Goal: Transaction & Acquisition: Purchase product/service

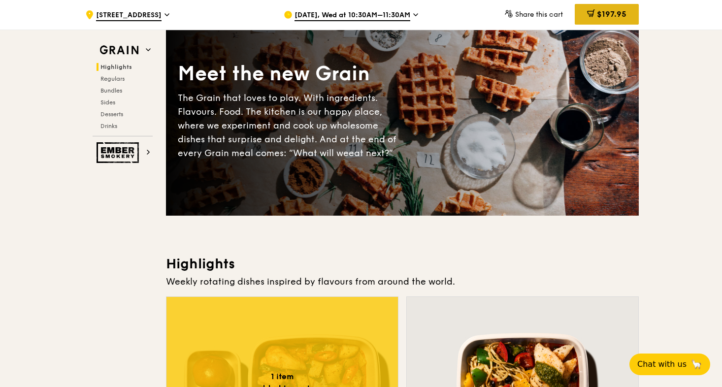
click at [608, 9] on div "$197.95" at bounding box center [607, 14] width 64 height 21
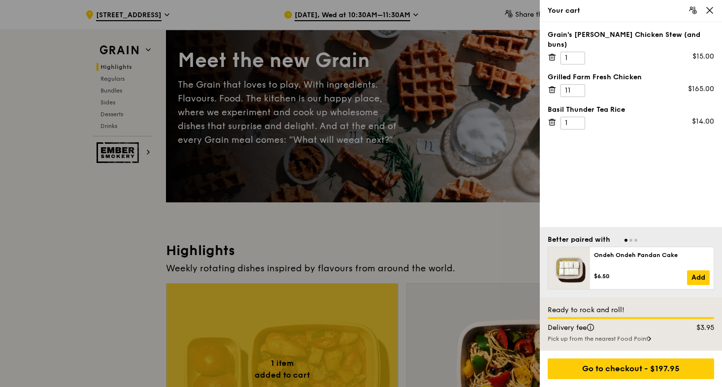
scroll to position [83, 0]
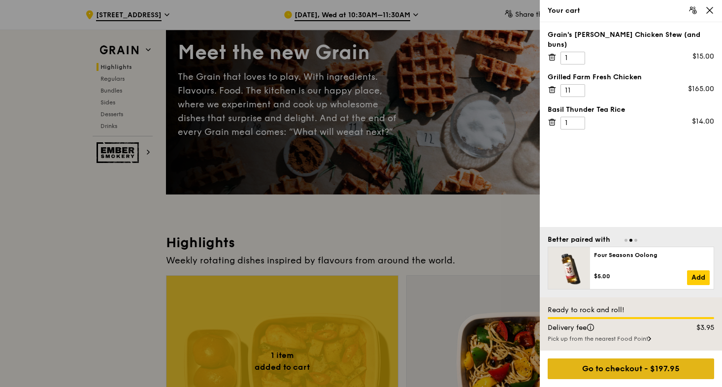
click at [608, 369] on div "Go to checkout - $197.95" at bounding box center [631, 368] width 166 height 21
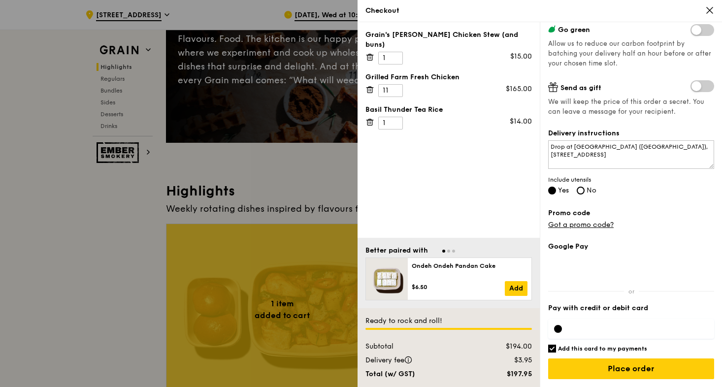
scroll to position [180, 0]
click at [326, 193] on div at bounding box center [361, 193] width 722 height 387
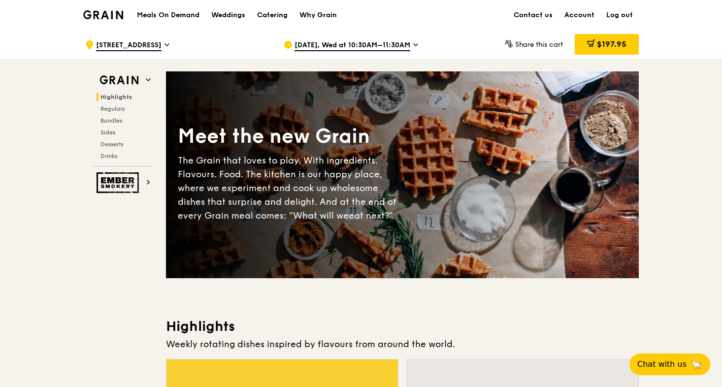
scroll to position [0, 0]
click at [596, 49] on div "$197.95" at bounding box center [607, 44] width 64 height 21
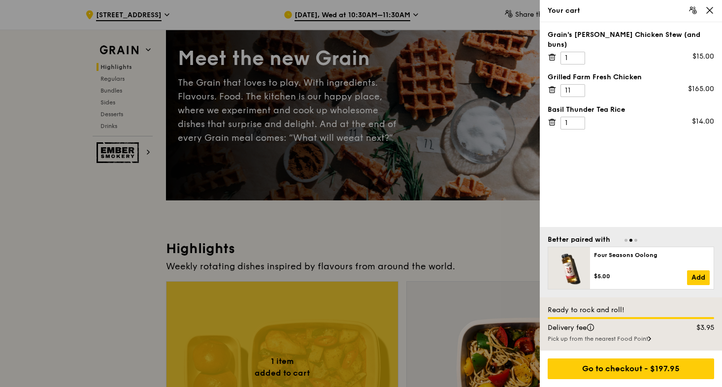
scroll to position [79, 0]
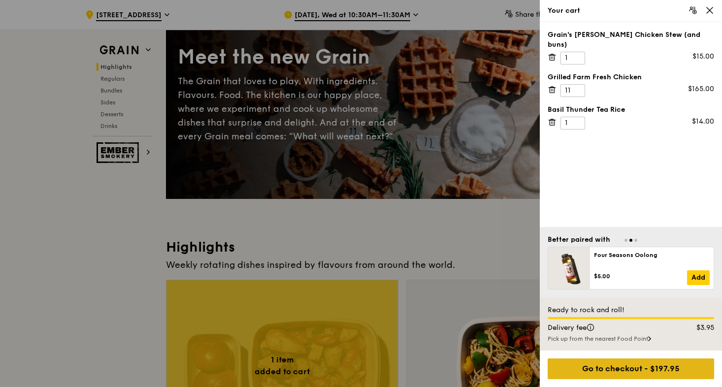
click at [607, 362] on div "Go to checkout - $197.95" at bounding box center [631, 368] width 166 height 21
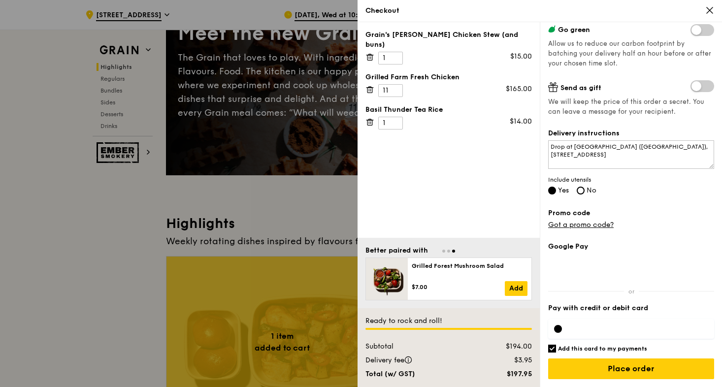
scroll to position [106, 0]
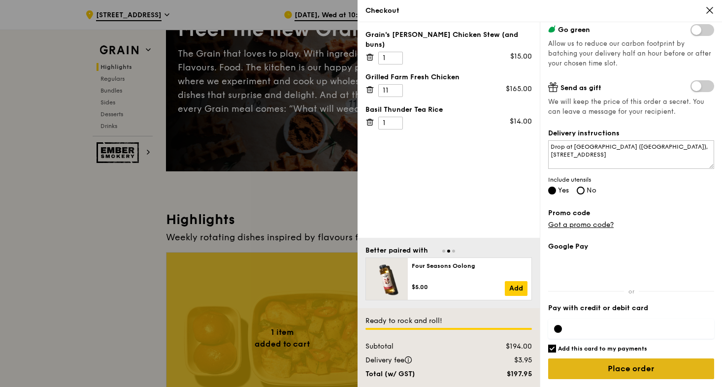
click at [601, 365] on input "Place order" at bounding box center [631, 368] width 166 height 21
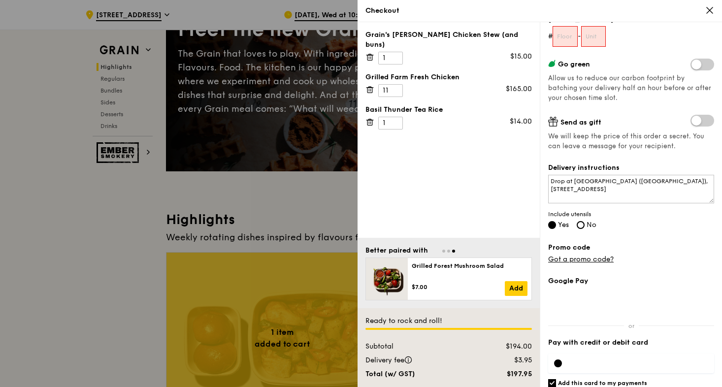
scroll to position [146, 0]
click at [569, 34] on input "text" at bounding box center [564, 36] width 25 height 21
type input "18"
click at [604, 32] on input "text" at bounding box center [593, 36] width 25 height 21
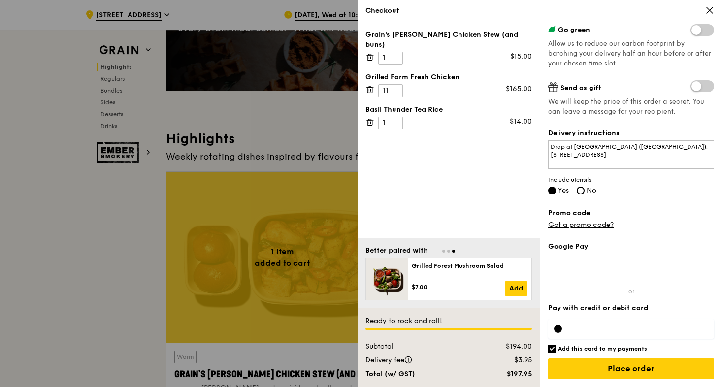
scroll to position [209, 0]
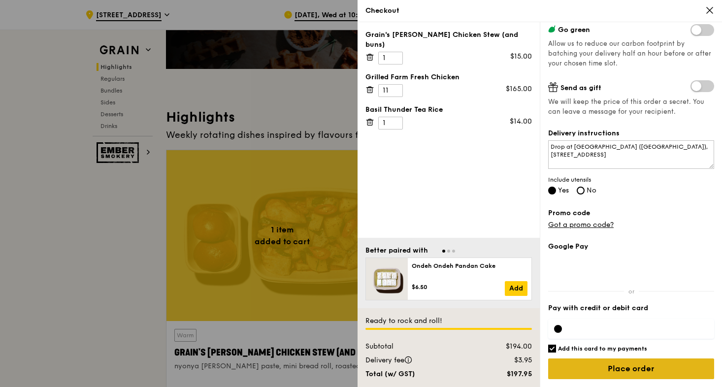
type input "X"
click at [604, 372] on input "Place order" at bounding box center [631, 368] width 166 height 21
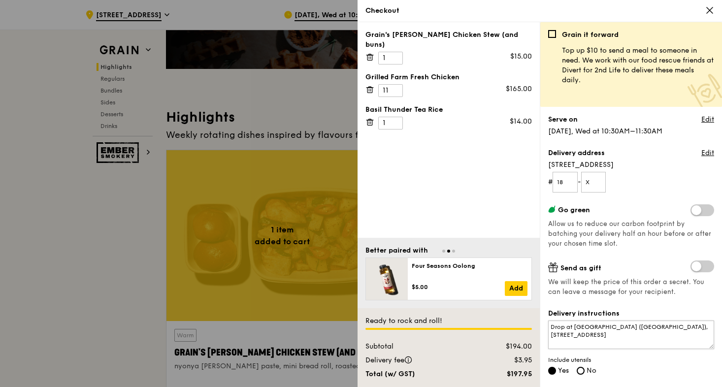
scroll to position [0, 0]
click at [598, 183] on input "X" at bounding box center [593, 182] width 25 height 21
type input "1"
click at [573, 325] on textarea "Drop at [GEOGRAPHIC_DATA] ([GEOGRAPHIC_DATA]), [STREET_ADDRESS]" at bounding box center [631, 335] width 166 height 29
click at [590, 326] on textarea "Drop at Lobby of Apple [GEOGRAPHIC_DATA] ([GEOGRAPHIC_DATA]), [STREET_ADDRESS]" at bounding box center [631, 335] width 166 height 29
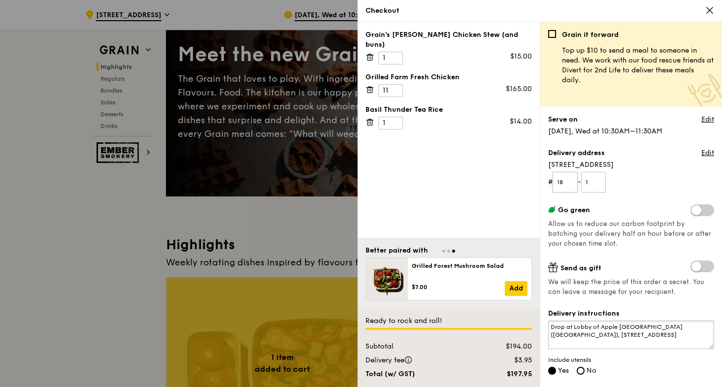
type textarea "Drop at Lobby of Apple [GEOGRAPHIC_DATA] ([GEOGRAPHIC_DATA]), [STREET_ADDRESS]"
click at [567, 185] on input "18" at bounding box center [564, 182] width 25 height 21
type input "1"
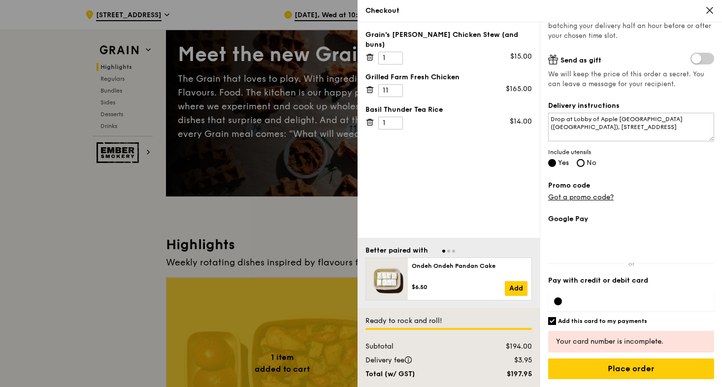
scroll to position [208, 0]
type input "G"
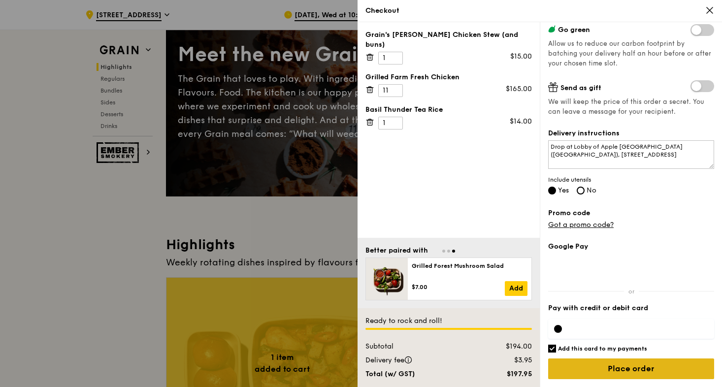
click at [618, 368] on input "Place order" at bounding box center [631, 368] width 166 height 21
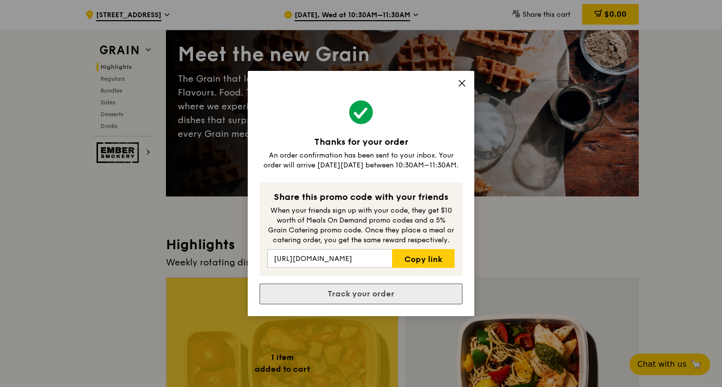
click at [364, 289] on link "Track your order" at bounding box center [360, 294] width 203 height 21
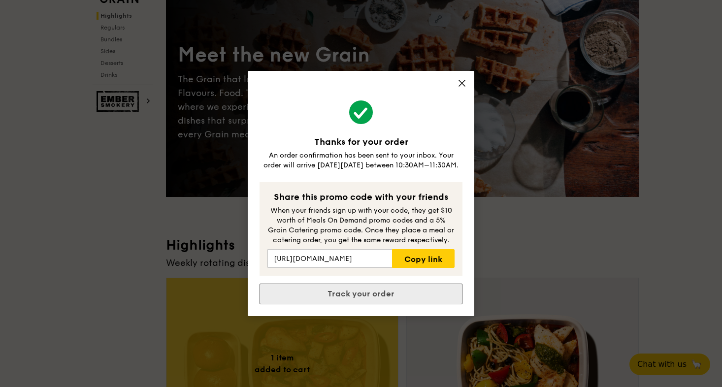
scroll to position [0, 0]
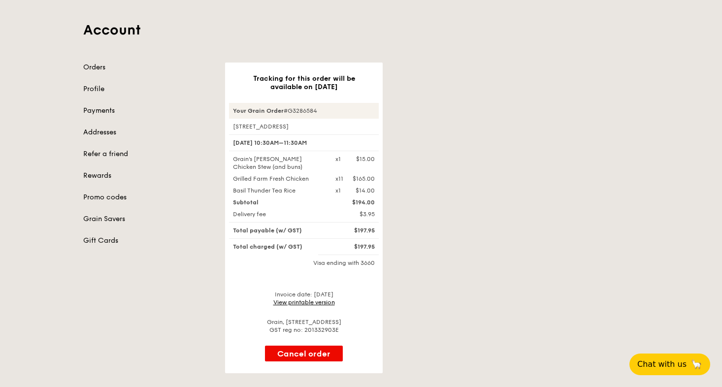
scroll to position [47, 0]
click at [107, 69] on link "Orders" at bounding box center [148, 69] width 130 height 10
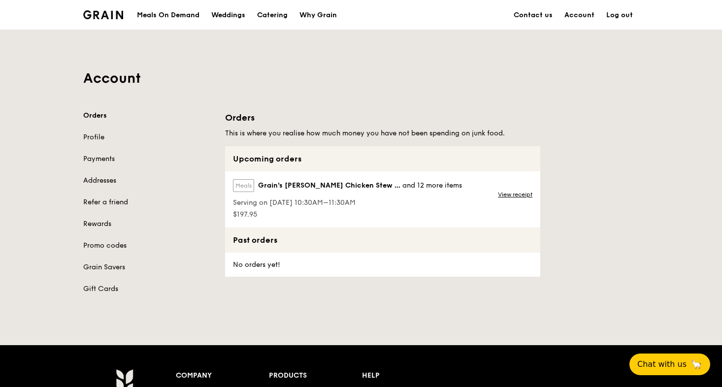
click at [177, 18] on div "Meals On Demand" at bounding box center [168, 15] width 63 height 30
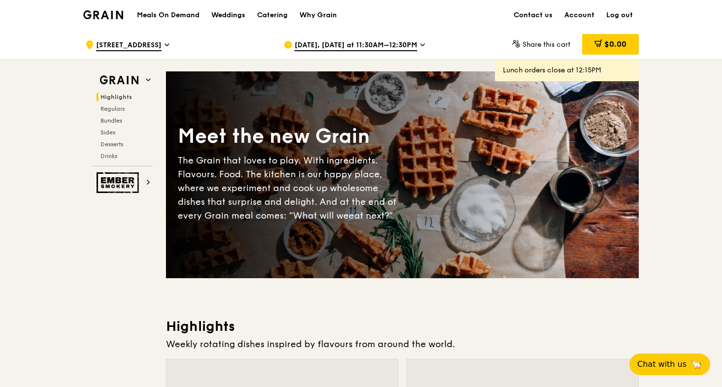
click at [356, 49] on span "[DATE], [DATE] at 11:30AM–12:30PM" at bounding box center [355, 45] width 123 height 11
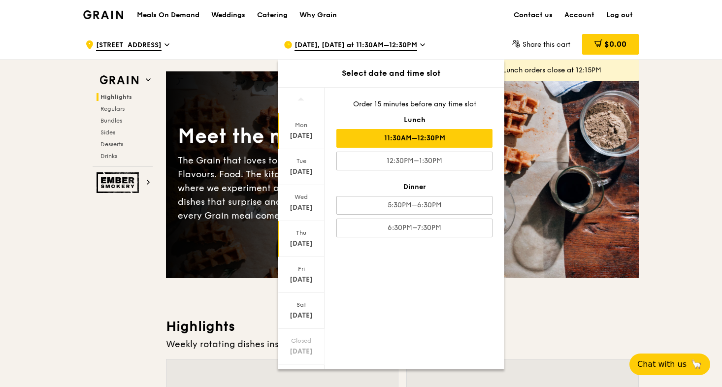
click at [298, 244] on div "[DATE]" at bounding box center [301, 244] width 44 height 10
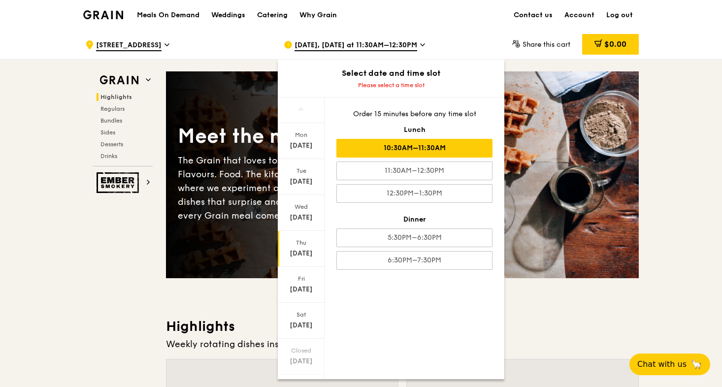
click at [404, 147] on div "10:30AM–11:30AM" at bounding box center [414, 148] width 156 height 19
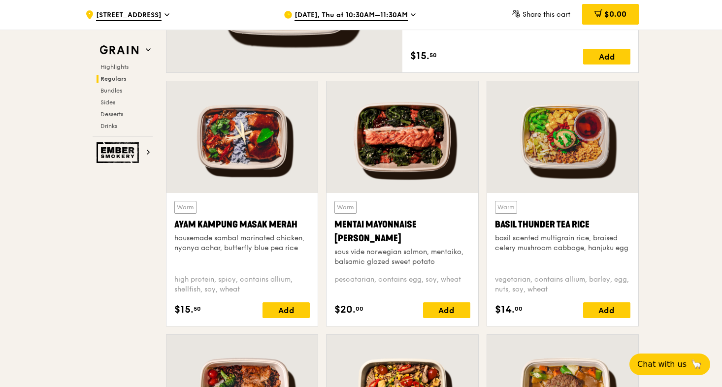
scroll to position [831, 0]
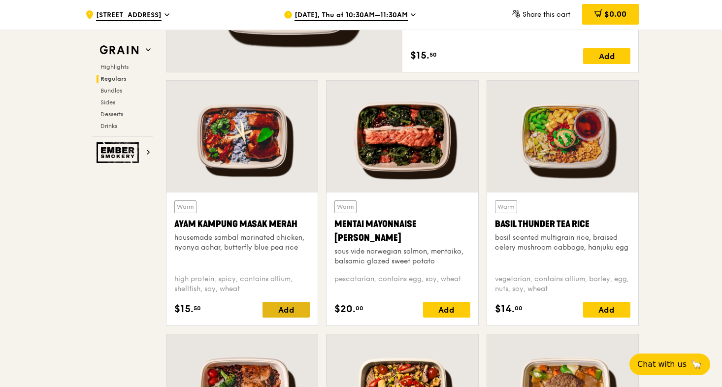
click at [279, 310] on div "Add" at bounding box center [285, 310] width 47 height 16
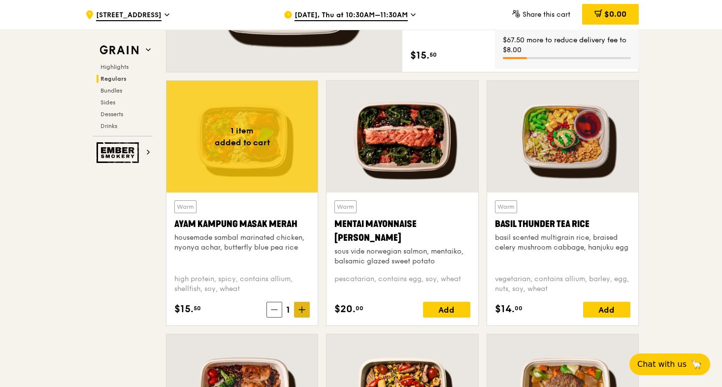
click at [302, 308] on icon at bounding box center [301, 309] width 7 height 7
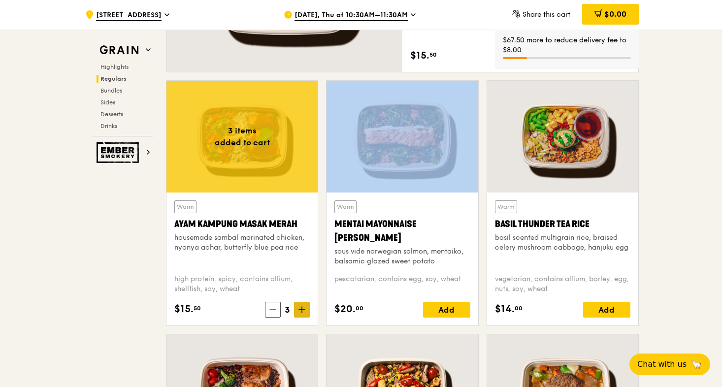
click at [302, 308] on icon at bounding box center [301, 309] width 7 height 7
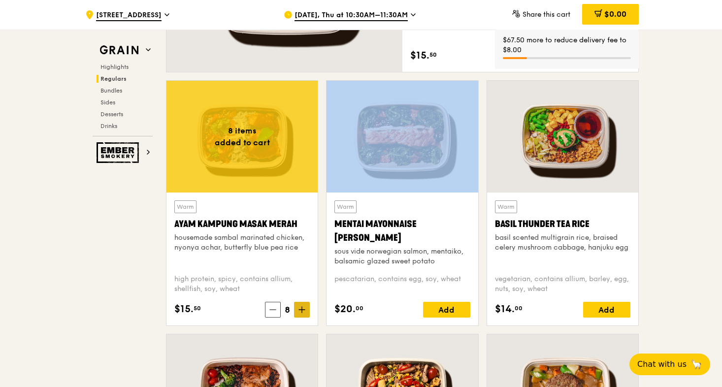
click at [302, 308] on icon at bounding box center [301, 309] width 7 height 7
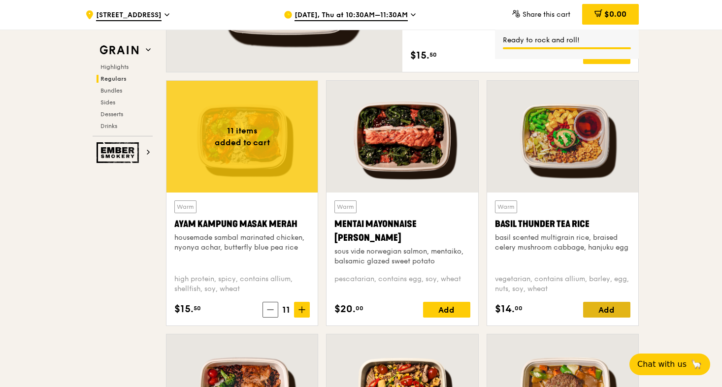
click at [609, 304] on div "Add" at bounding box center [606, 310] width 47 height 16
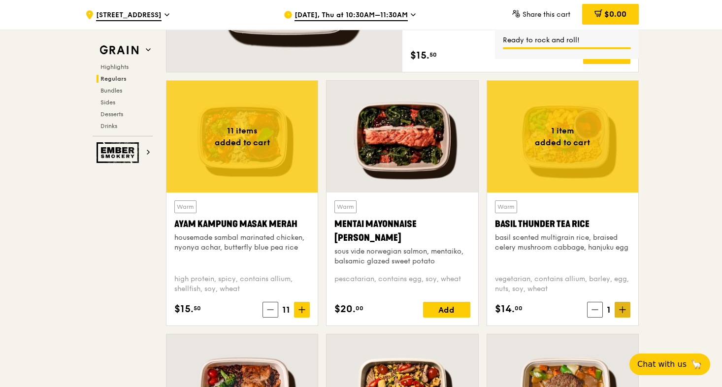
click at [622, 308] on icon at bounding box center [622, 310] width 0 height 6
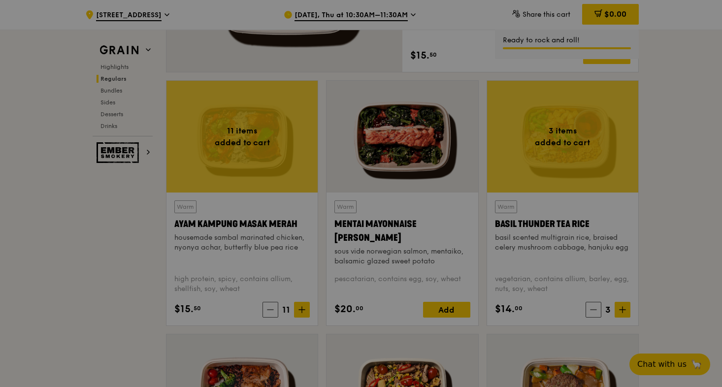
click at [588, 311] on div at bounding box center [361, 193] width 722 height 387
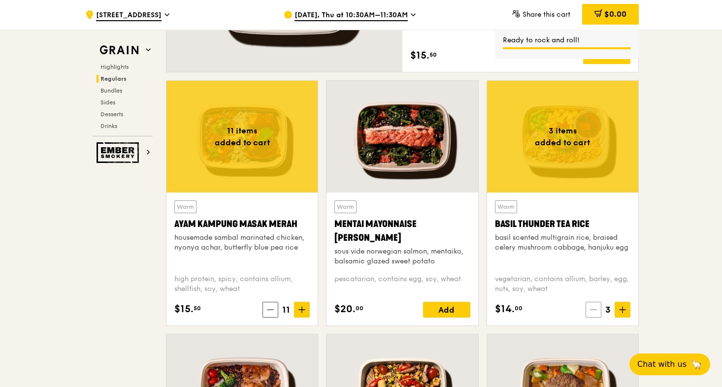
click at [592, 310] on icon at bounding box center [593, 310] width 6 height 0
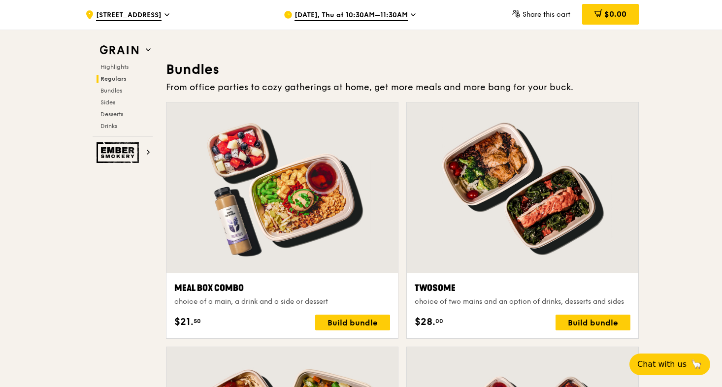
scroll to position [1396, 0]
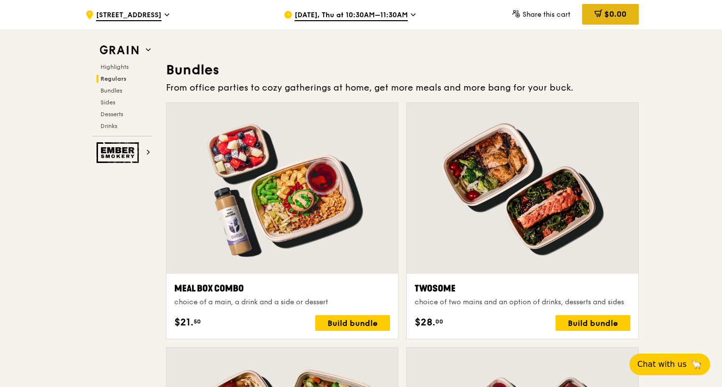
click at [615, 20] on div "$0.00" at bounding box center [610, 14] width 57 height 21
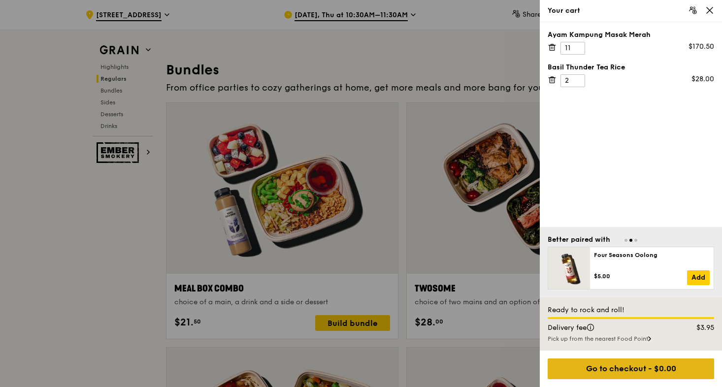
click at [599, 368] on div "Go to checkout - $0.00" at bounding box center [631, 368] width 166 height 21
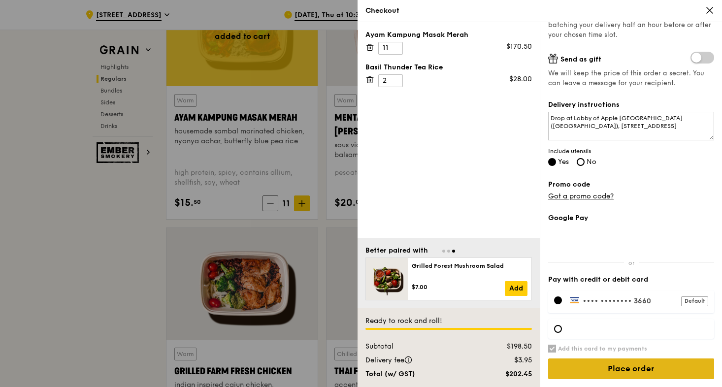
scroll to position [209, 0]
click at [582, 369] on input "Place order" at bounding box center [631, 368] width 166 height 21
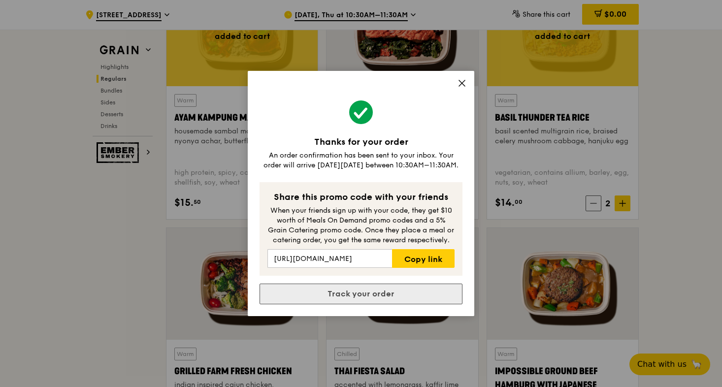
click at [352, 292] on link "Track your order" at bounding box center [360, 294] width 203 height 21
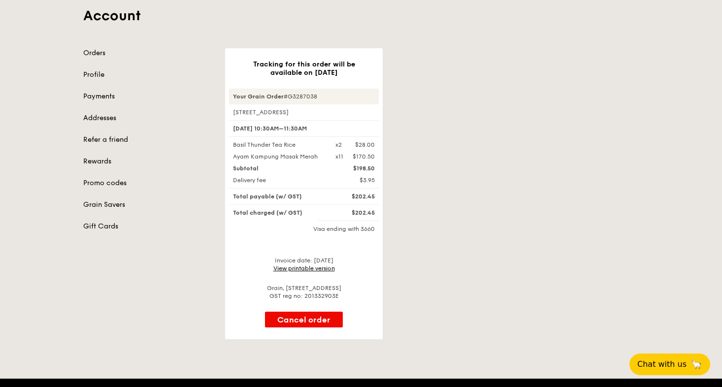
scroll to position [50, 0]
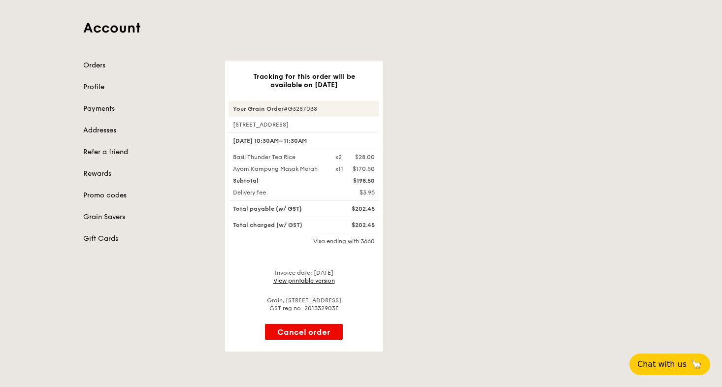
click at [101, 65] on link "Orders" at bounding box center [148, 66] width 130 height 10
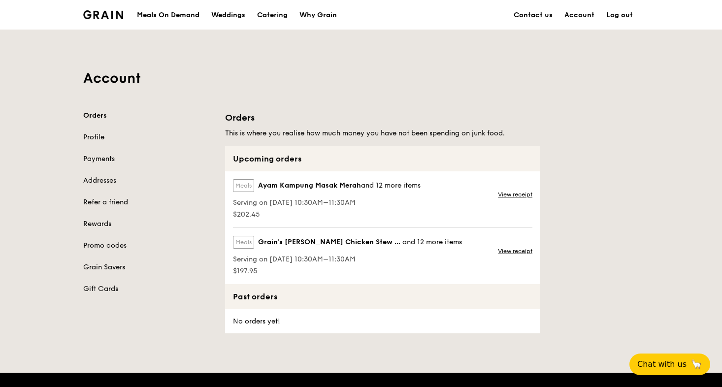
click at [403, 199] on span "Serving on [DATE] 10:30AM–11:30AM" at bounding box center [327, 203] width 188 height 10
click at [116, 159] on link "Payments" at bounding box center [148, 159] width 130 height 10
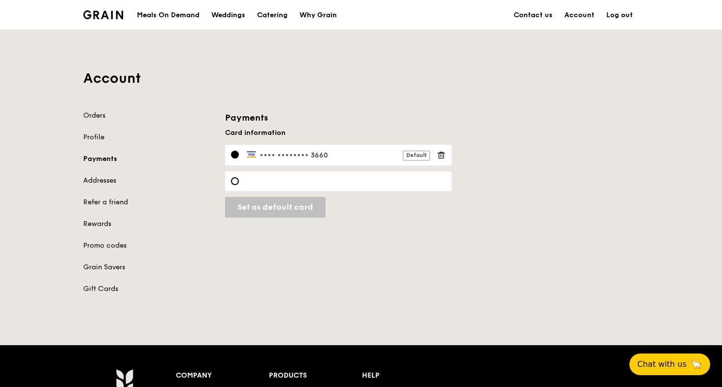
click at [101, 116] on link "Orders" at bounding box center [148, 116] width 130 height 10
